Goal: Use online tool/utility

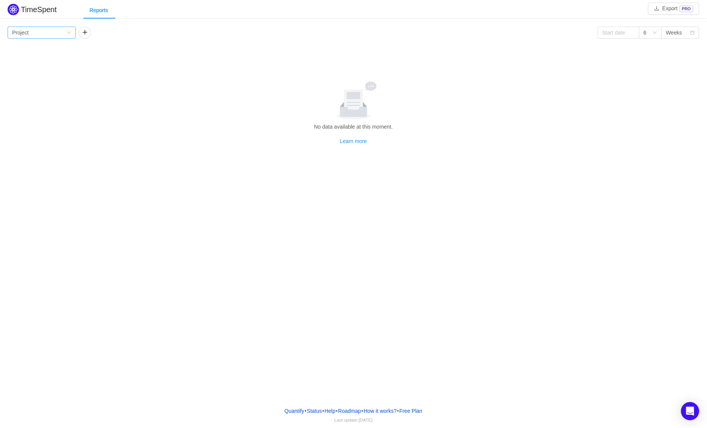
click at [52, 34] on div "Group by Project" at bounding box center [39, 32] width 54 height 11
click at [84, 33] on button "button" at bounding box center [85, 33] width 12 height 12
click at [102, 33] on div "Group by Person" at bounding box center [110, 32] width 54 height 11
click at [163, 30] on button "button" at bounding box center [168, 33] width 12 height 12
click at [188, 31] on div "Group by" at bounding box center [191, 33] width 51 height 8
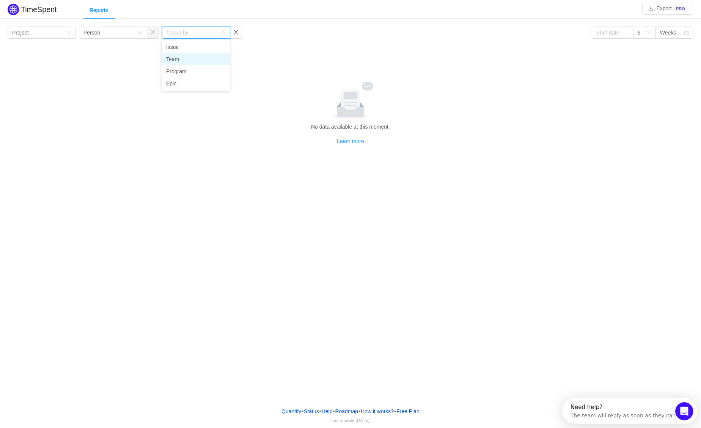
click at [186, 57] on li "Team" at bounding box center [195, 59] width 68 height 12
click at [191, 29] on div "Group by Team" at bounding box center [193, 32] width 54 height 11
click at [183, 42] on li "Issue" at bounding box center [195, 47] width 68 height 12
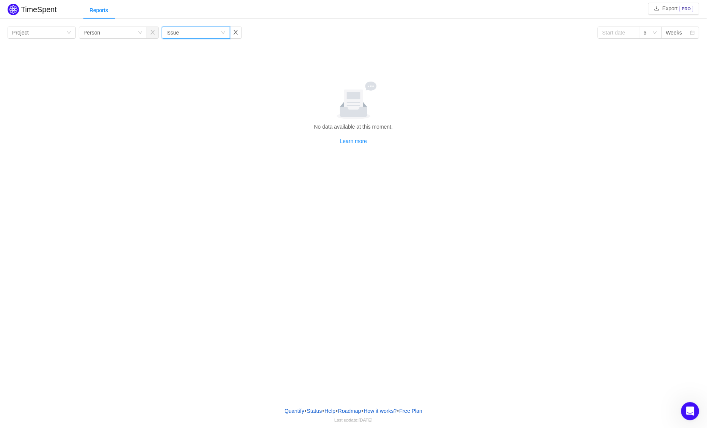
click at [218, 86] on div at bounding box center [354, 101] width 686 height 38
click at [238, 32] on button "button" at bounding box center [236, 33] width 12 height 12
click at [156, 34] on button "button" at bounding box center [153, 33] width 12 height 12
click at [70, 33] on icon "icon: down" at bounding box center [69, 32] width 5 height 5
click at [157, 91] on div at bounding box center [354, 101] width 686 height 38
